Goal: Task Accomplishment & Management: Use online tool/utility

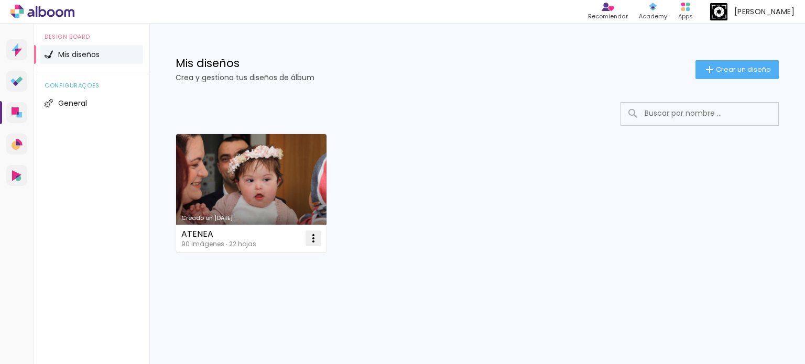
click at [311, 235] on iron-icon at bounding box center [313, 238] width 13 height 13
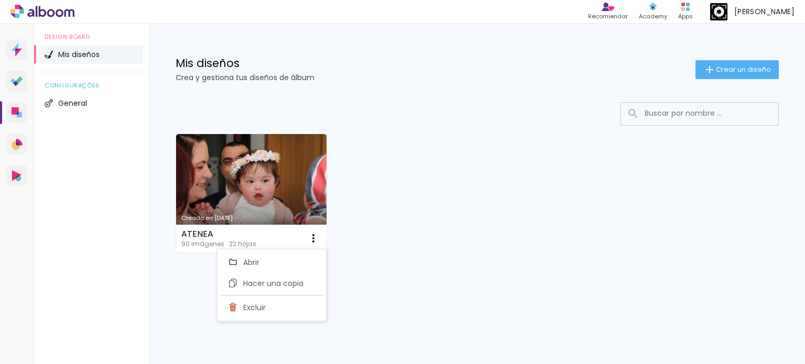
click at [403, 189] on div "Creado en [DATE] ATENEA 90 imágenes ∙ 22 hojas Abrir Hacer una copia Excluir" at bounding box center [477, 193] width 613 height 128
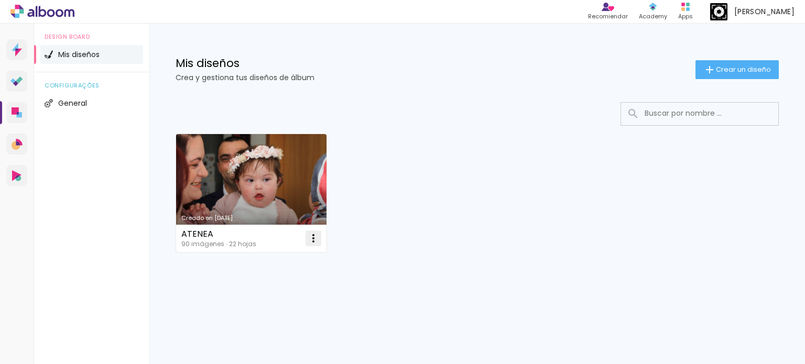
click at [310, 237] on iron-icon at bounding box center [313, 238] width 13 height 13
click at [233, 170] on link "Creado en [DATE]" at bounding box center [251, 193] width 151 height 119
